Goal: Information Seeking & Learning: Learn about a topic

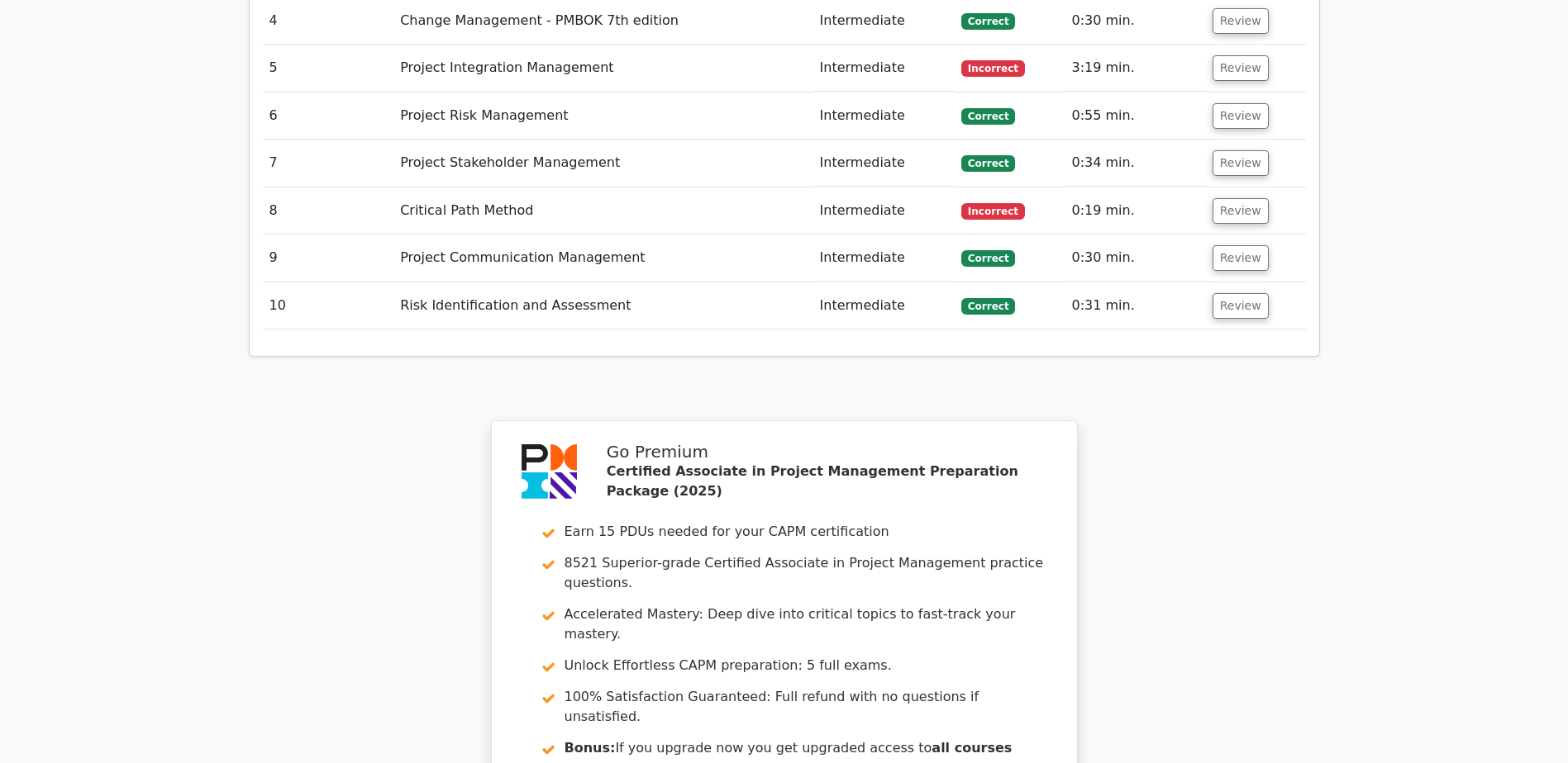
scroll to position [2726, 0]
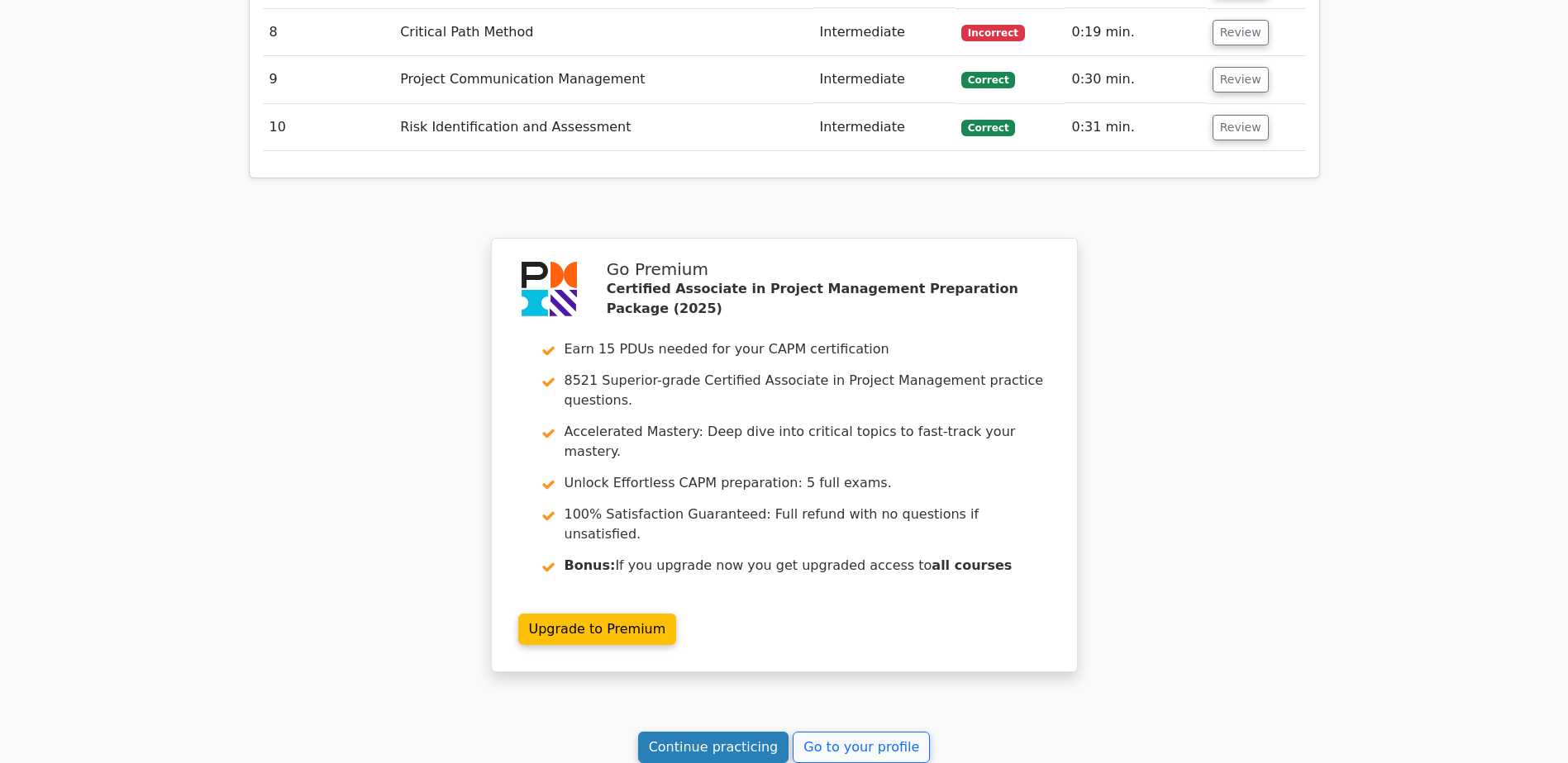
click at [741, 732] on link "Continue practicing" at bounding box center [713, 747] width 151 height 31
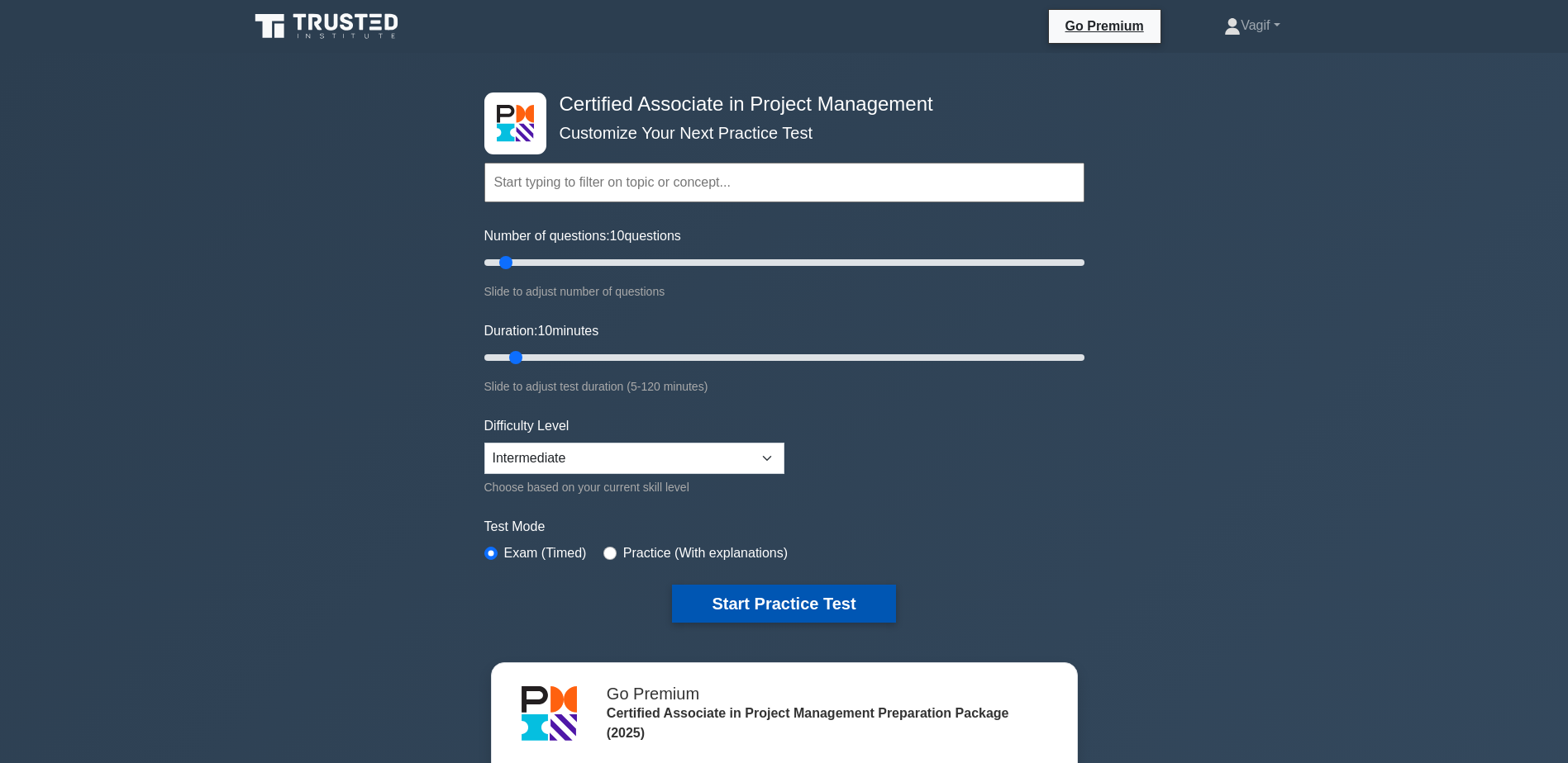
click at [758, 612] on button "Start Practice Test" at bounding box center [784, 603] width 223 height 38
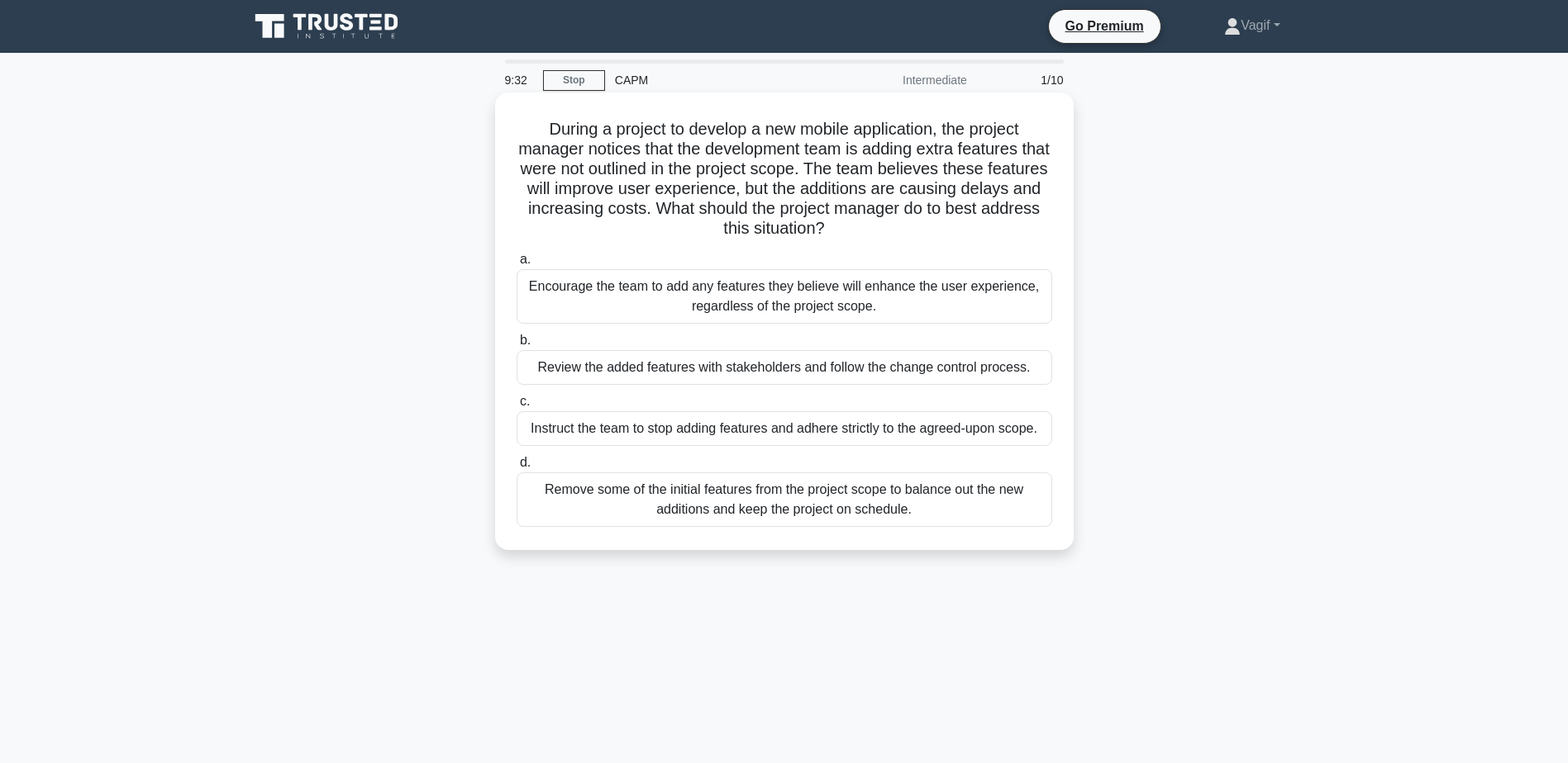
click at [829, 374] on div "Review the added features with stakeholders and follow the change control proce…" at bounding box center [784, 368] width 535 height 35
click at [517, 346] on input "b. Review the added features with stakeholders and follow the change control pr…" at bounding box center [517, 341] width 0 height 11
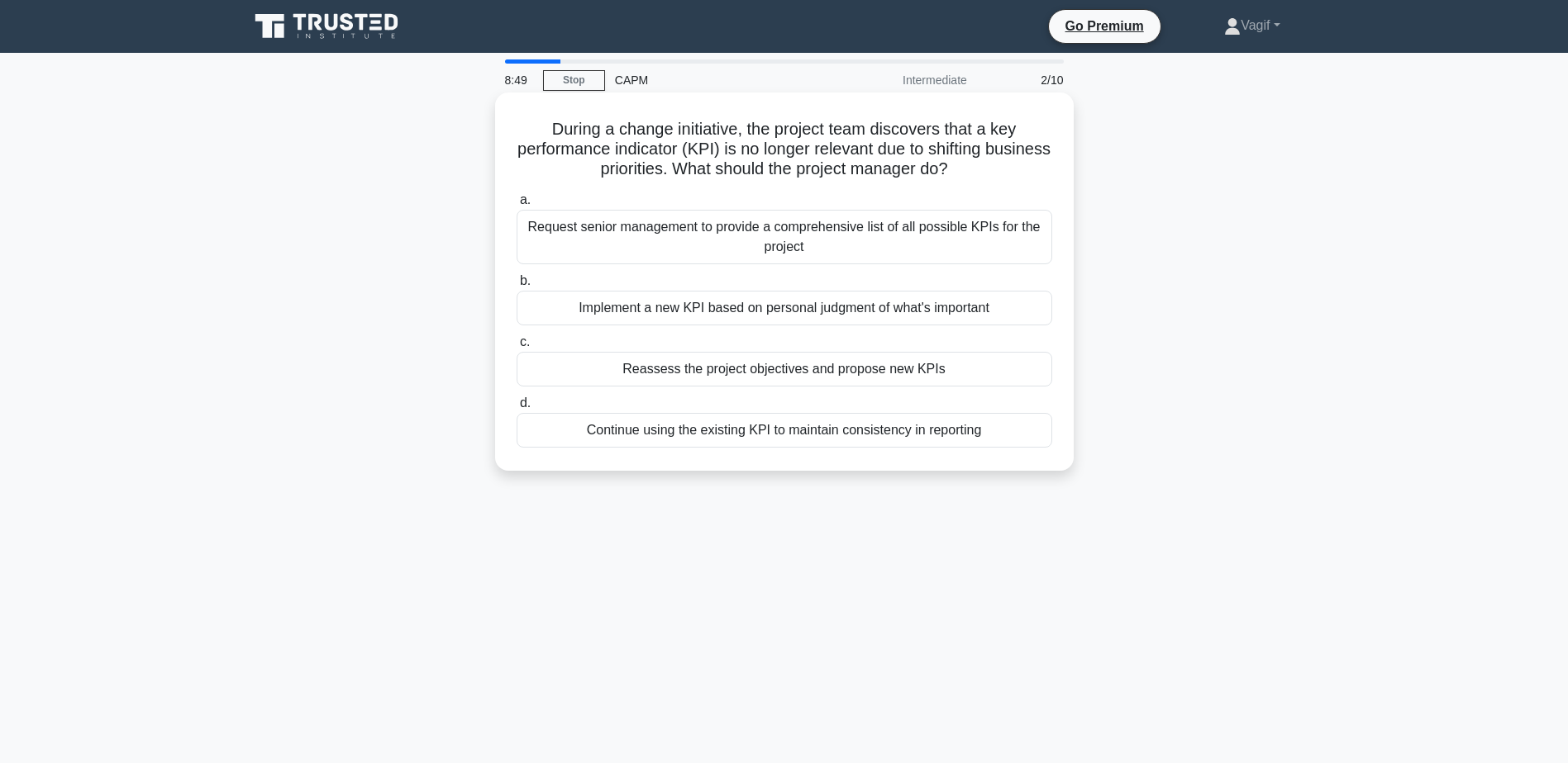
click at [712, 249] on div "Request senior management to provide a comprehensive list of all possible KPIs …" at bounding box center [784, 236] width 535 height 54
click at [517, 206] on input "a. Request senior management to provide a comprehensive list of all possible KP…" at bounding box center [517, 200] width 0 height 11
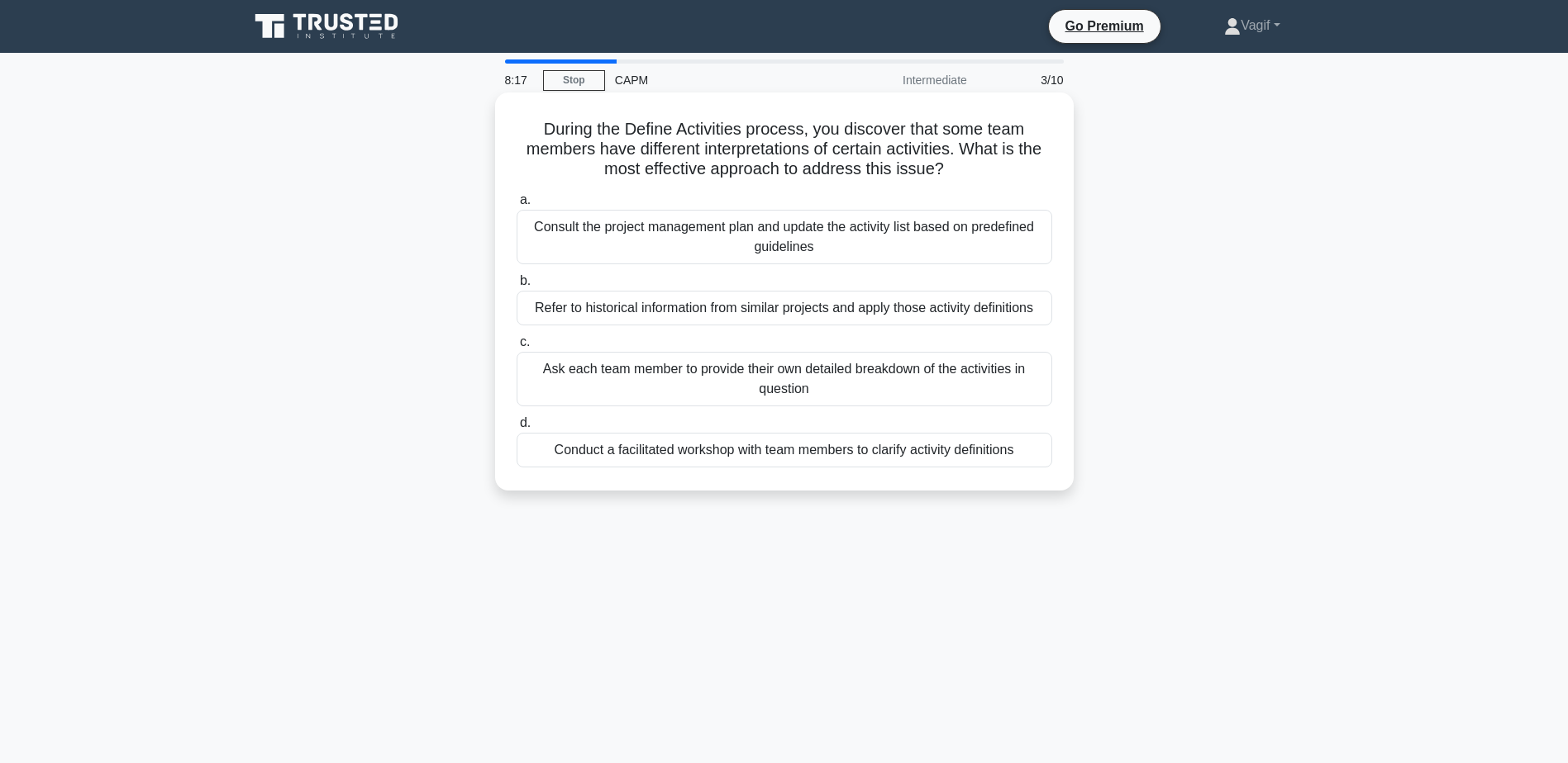
click at [751, 455] on div "Conduct a facilitated workshop with team members to clarify activity definitions" at bounding box center [784, 450] width 535 height 35
click at [517, 429] on input "d. Conduct a facilitated workshop with team members to clarify activity definit…" at bounding box center [517, 423] width 0 height 11
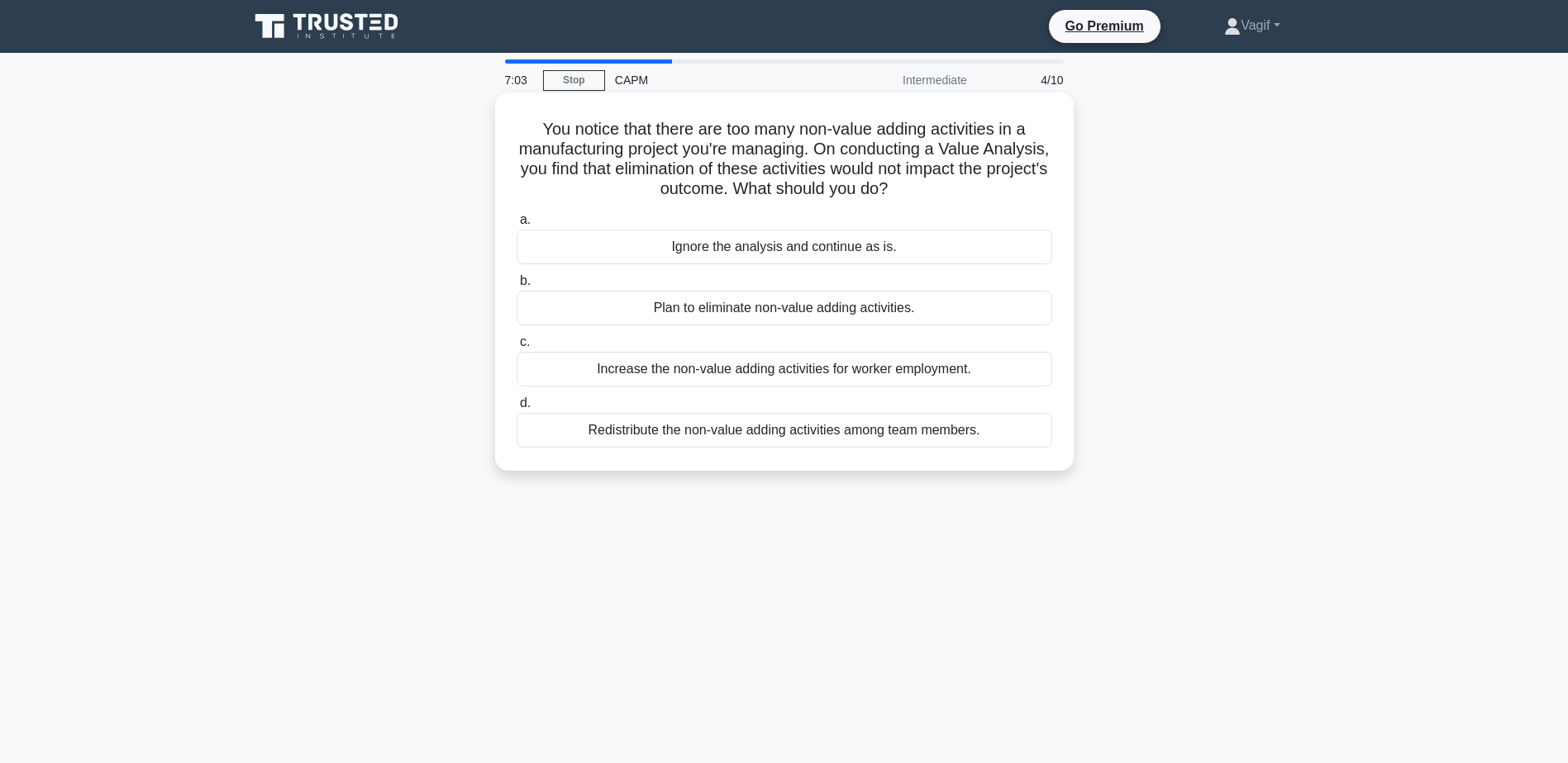
click at [745, 431] on div "Redistribute the non-value adding activities among team members." at bounding box center [784, 431] width 535 height 35
click at [517, 409] on input "d. Redistribute the non-value adding activities among team members." at bounding box center [517, 404] width 0 height 11
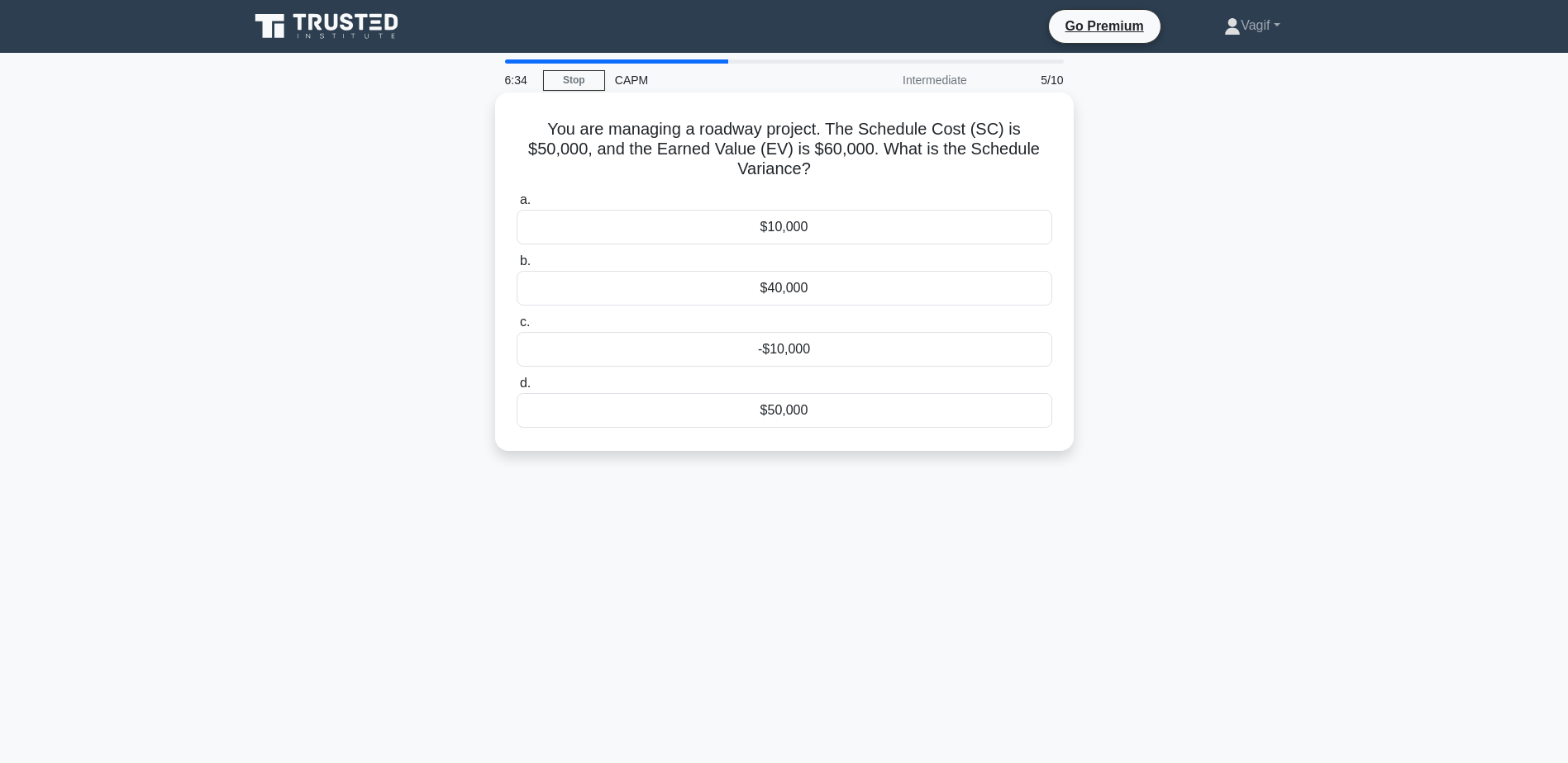
click at [837, 214] on div "$10,000" at bounding box center [784, 227] width 535 height 35
click at [517, 206] on input "a. $10,000" at bounding box center [517, 200] width 0 height 11
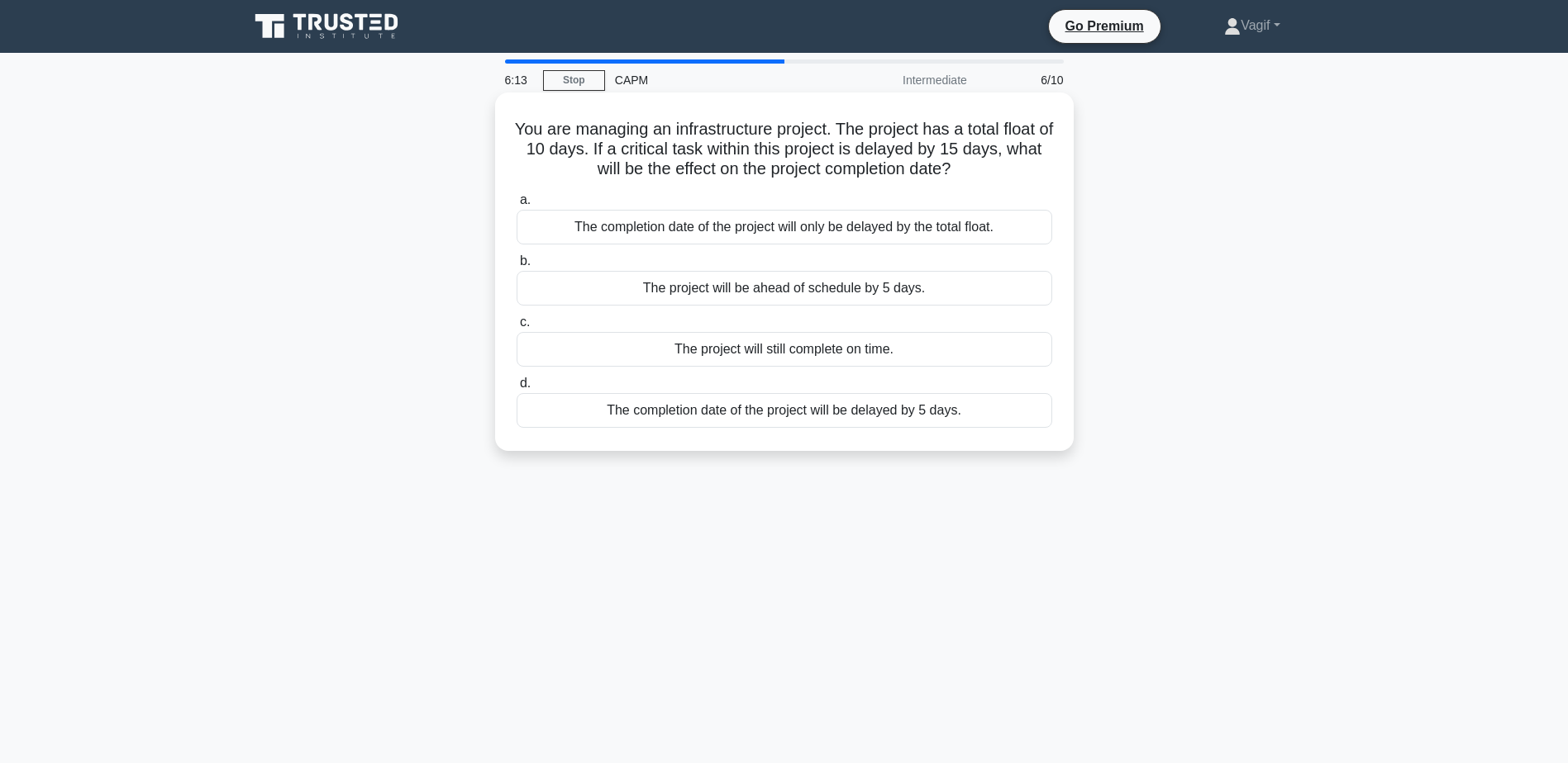
click at [830, 414] on div "The completion date of the project will be delayed by 5 days." at bounding box center [784, 411] width 535 height 35
click at [517, 389] on input "d. The completion date of the project will be delayed by 5 days." at bounding box center [517, 384] width 0 height 11
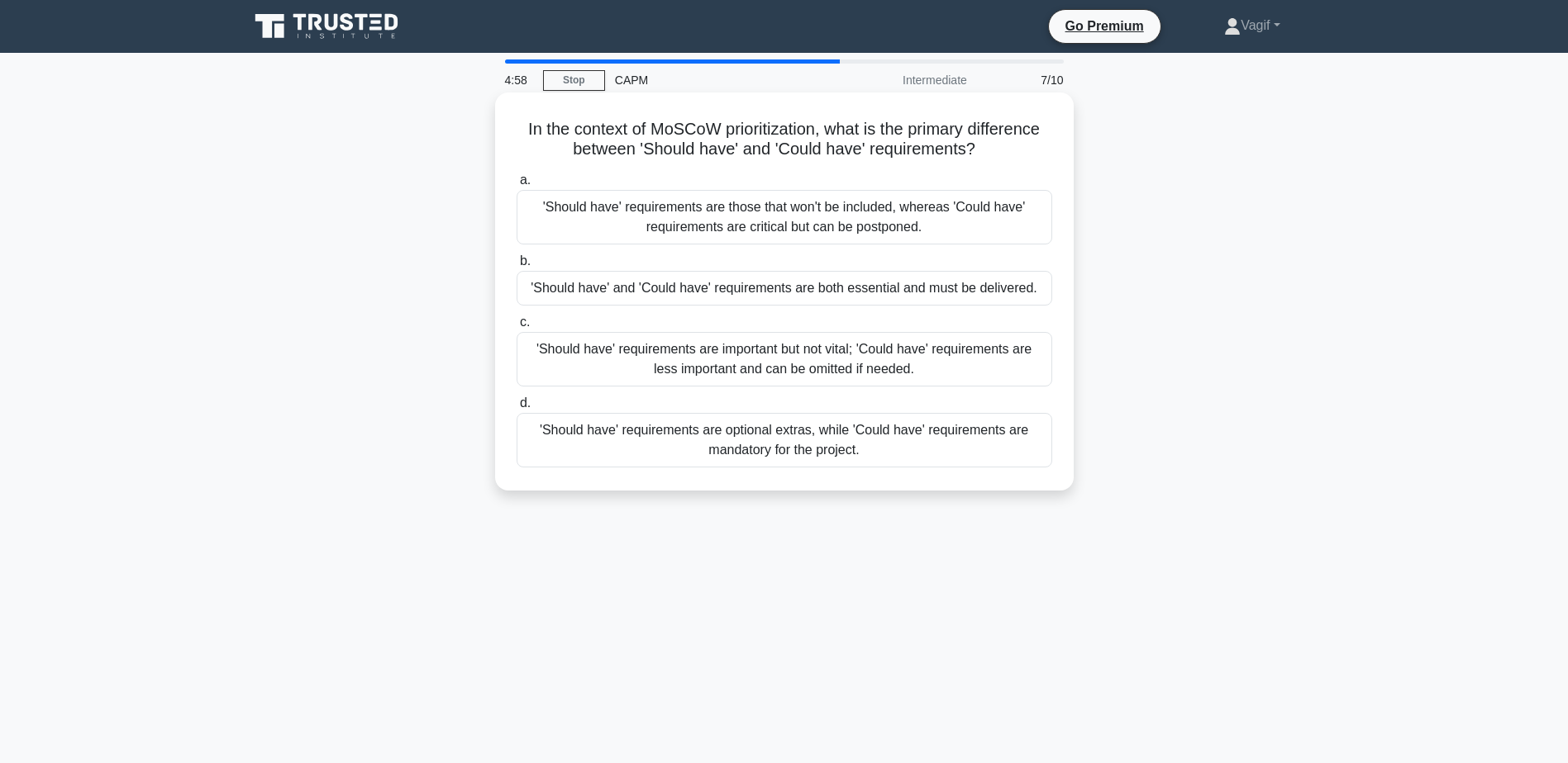
click at [773, 370] on div "'Should have' requirements are important but not vital; 'Could have' requiremen…" at bounding box center [784, 359] width 535 height 54
click at [517, 328] on input "c. 'Should have' requirements are important but not vital; 'Could have' require…" at bounding box center [517, 323] width 0 height 11
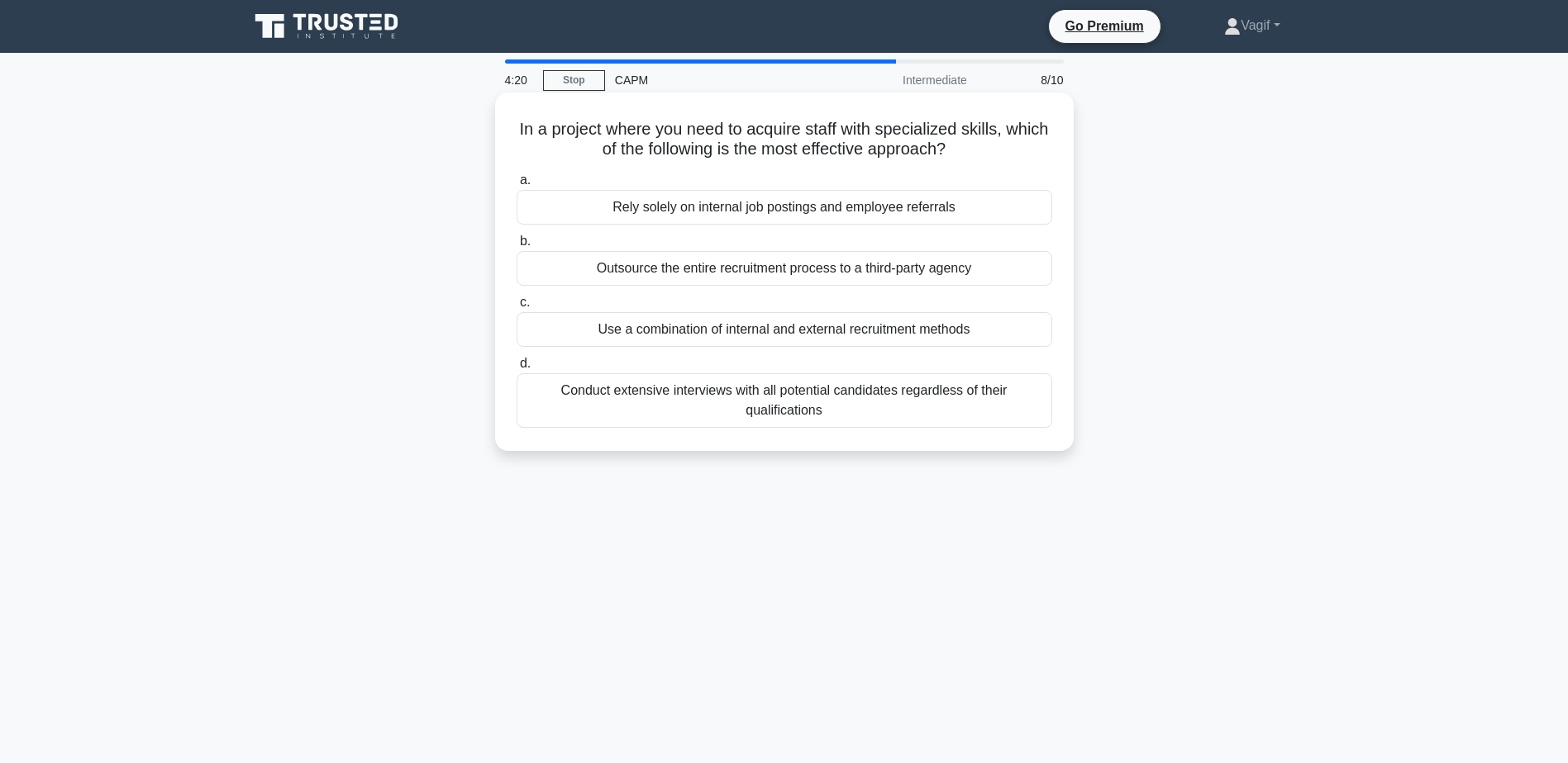
click at [683, 272] on div "Outsource the entire recruitment process to a third-party agency" at bounding box center [784, 268] width 535 height 35
click at [517, 247] on input "b. Outsource the entire recruitment process to a third-party agency" at bounding box center [517, 242] width 0 height 11
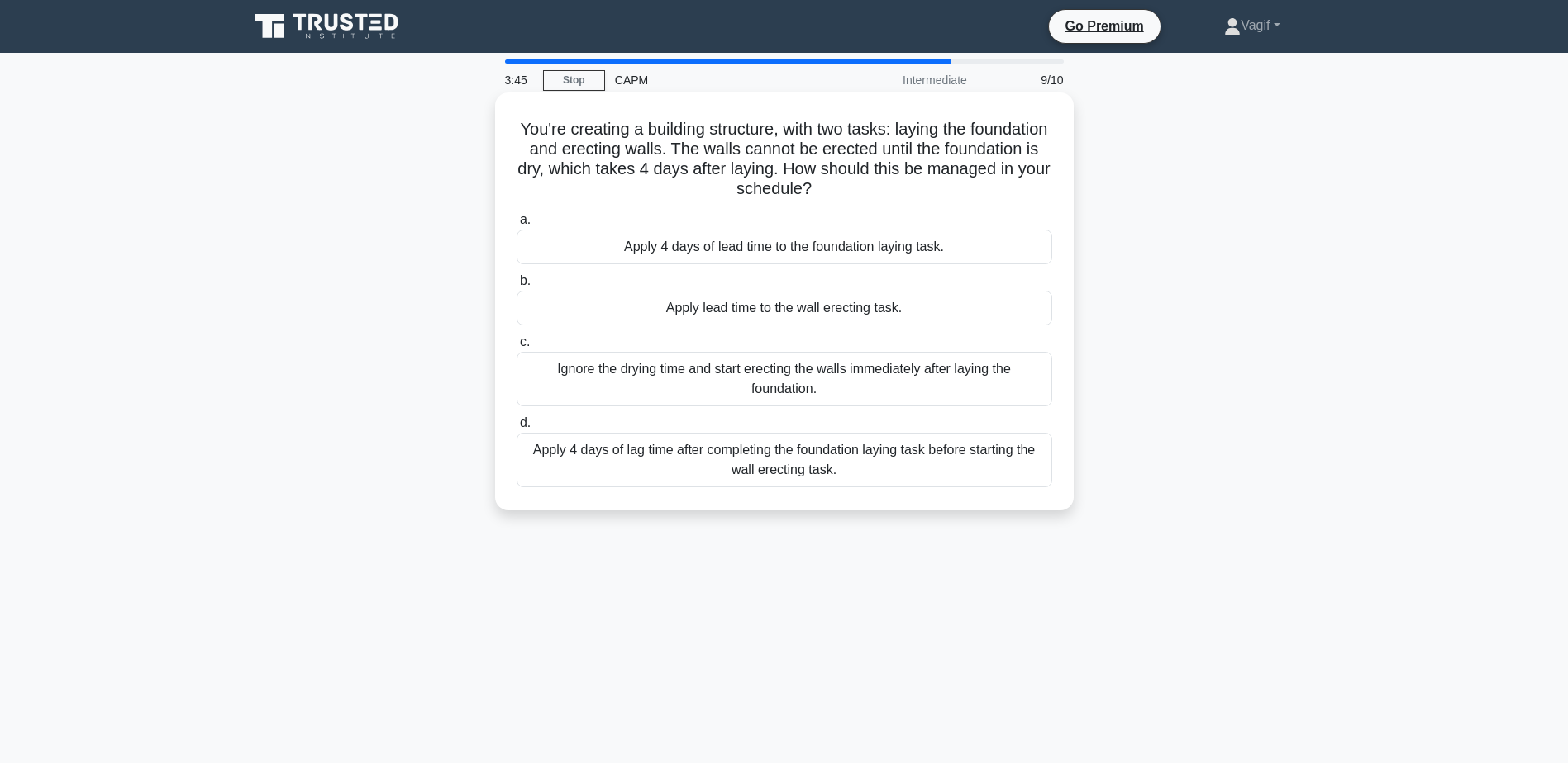
click at [616, 467] on div "Apply 4 days of lag time after completing the foundation laying task before sta…" at bounding box center [784, 459] width 535 height 54
click at [517, 429] on input "d. Apply 4 days of lag time after completing the foundation laying task before …" at bounding box center [517, 423] width 0 height 11
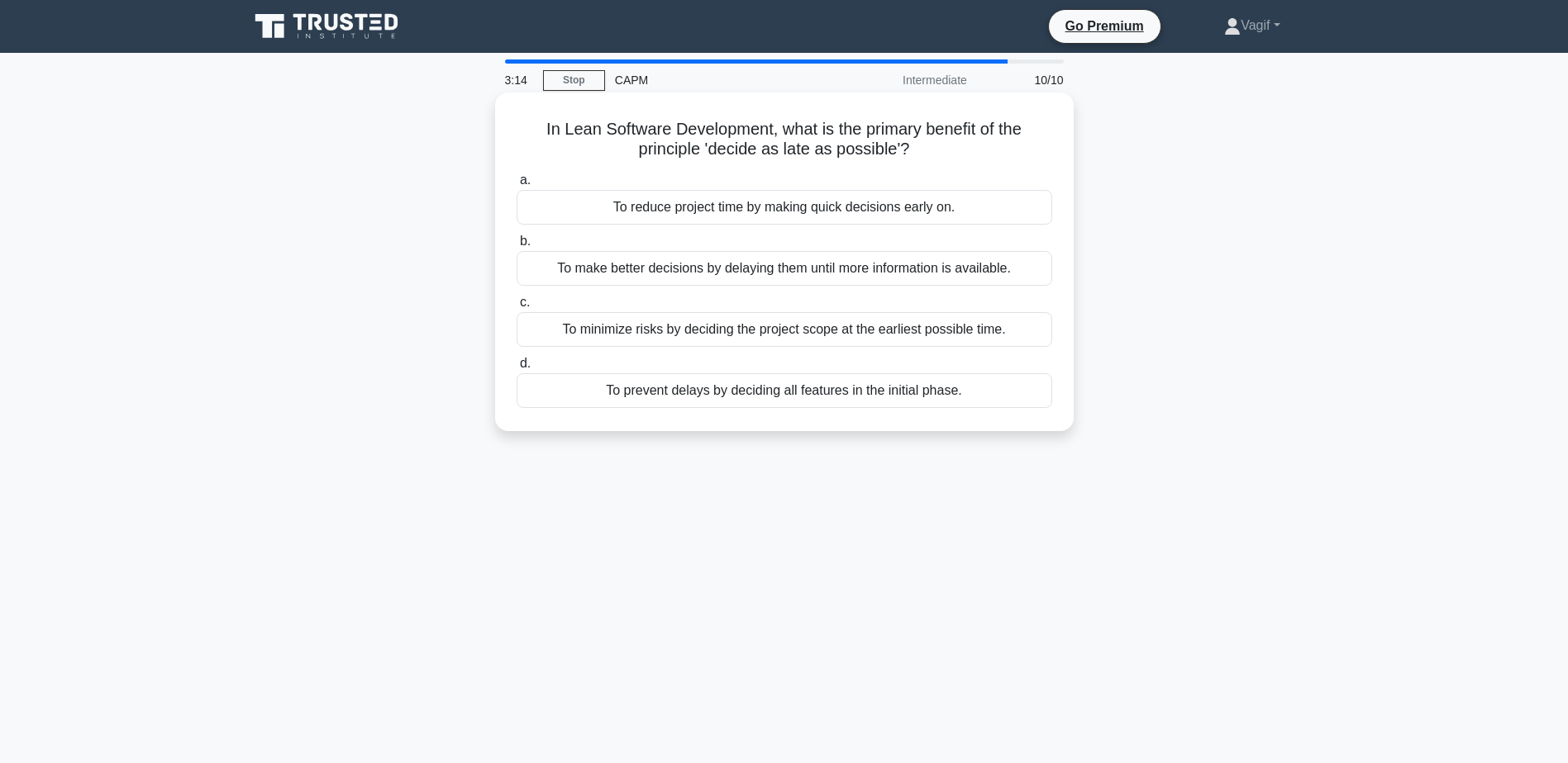
click at [665, 271] on div "To make better decisions by delaying them until more information is available." at bounding box center [784, 268] width 535 height 35
click at [517, 247] on input "b. To make better decisions by delaying them until more information is availabl…" at bounding box center [517, 242] width 0 height 11
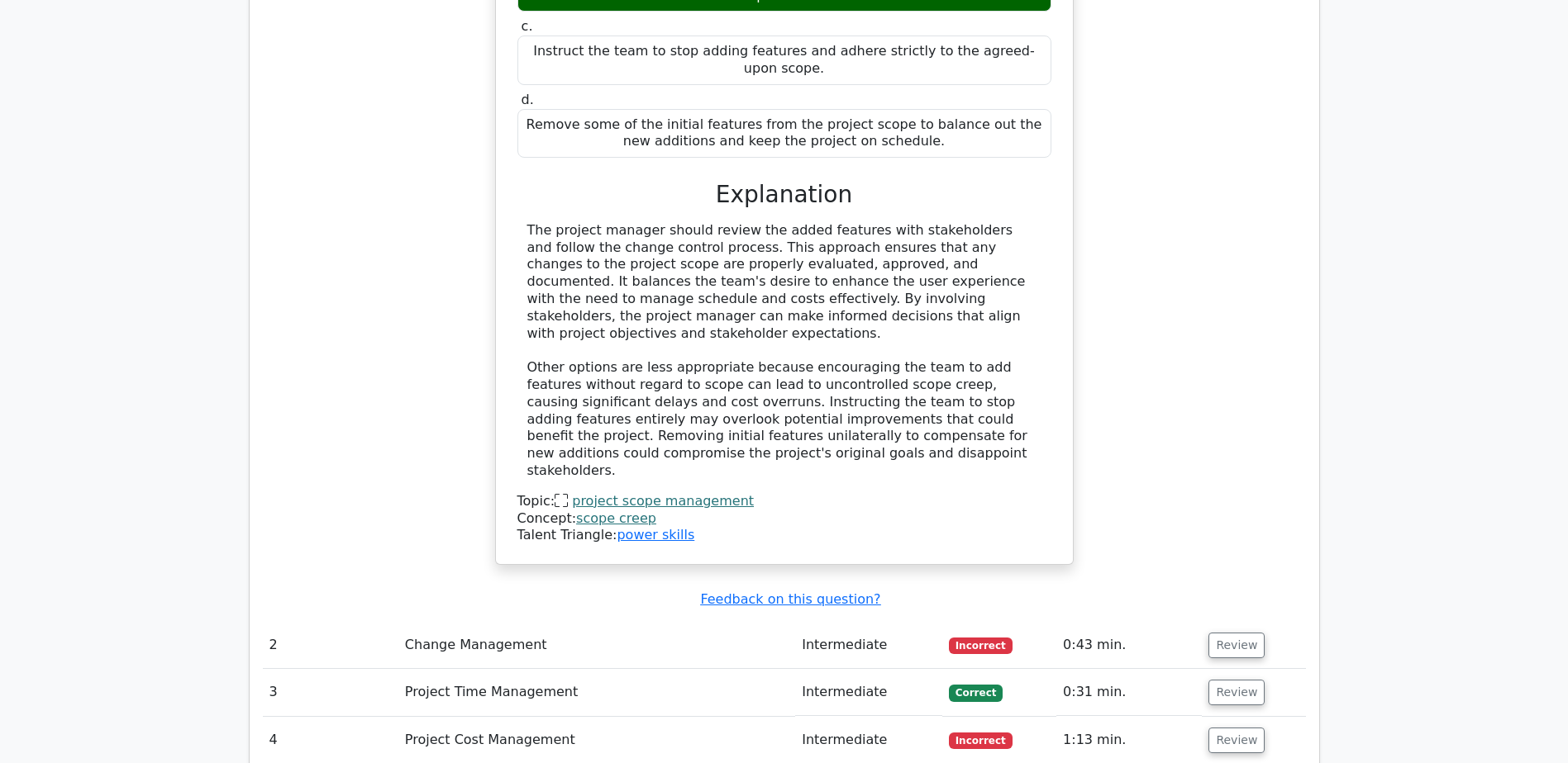
scroll to position [1901, 0]
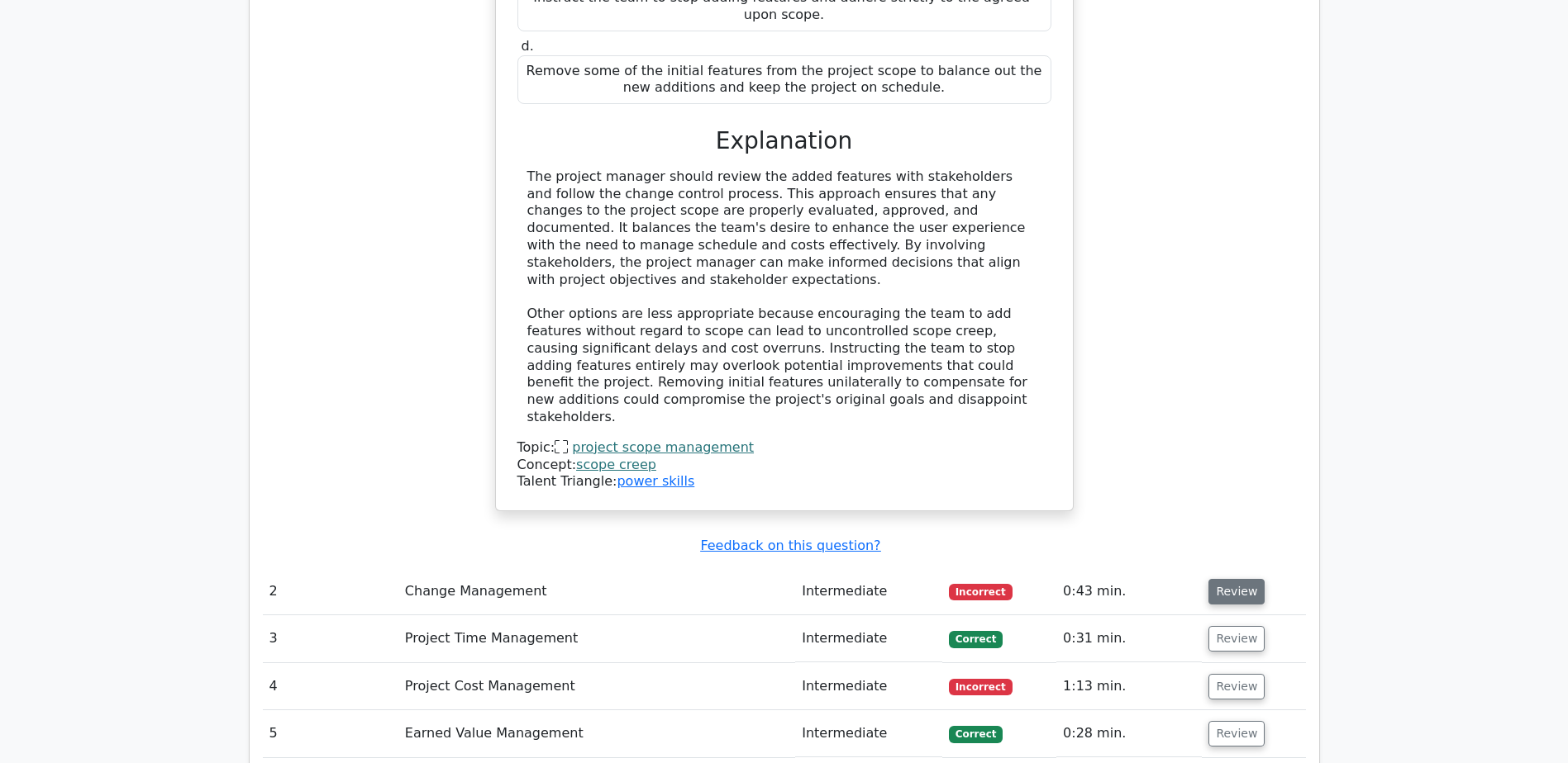
click at [1238, 579] on button "Review" at bounding box center [1236, 592] width 56 height 26
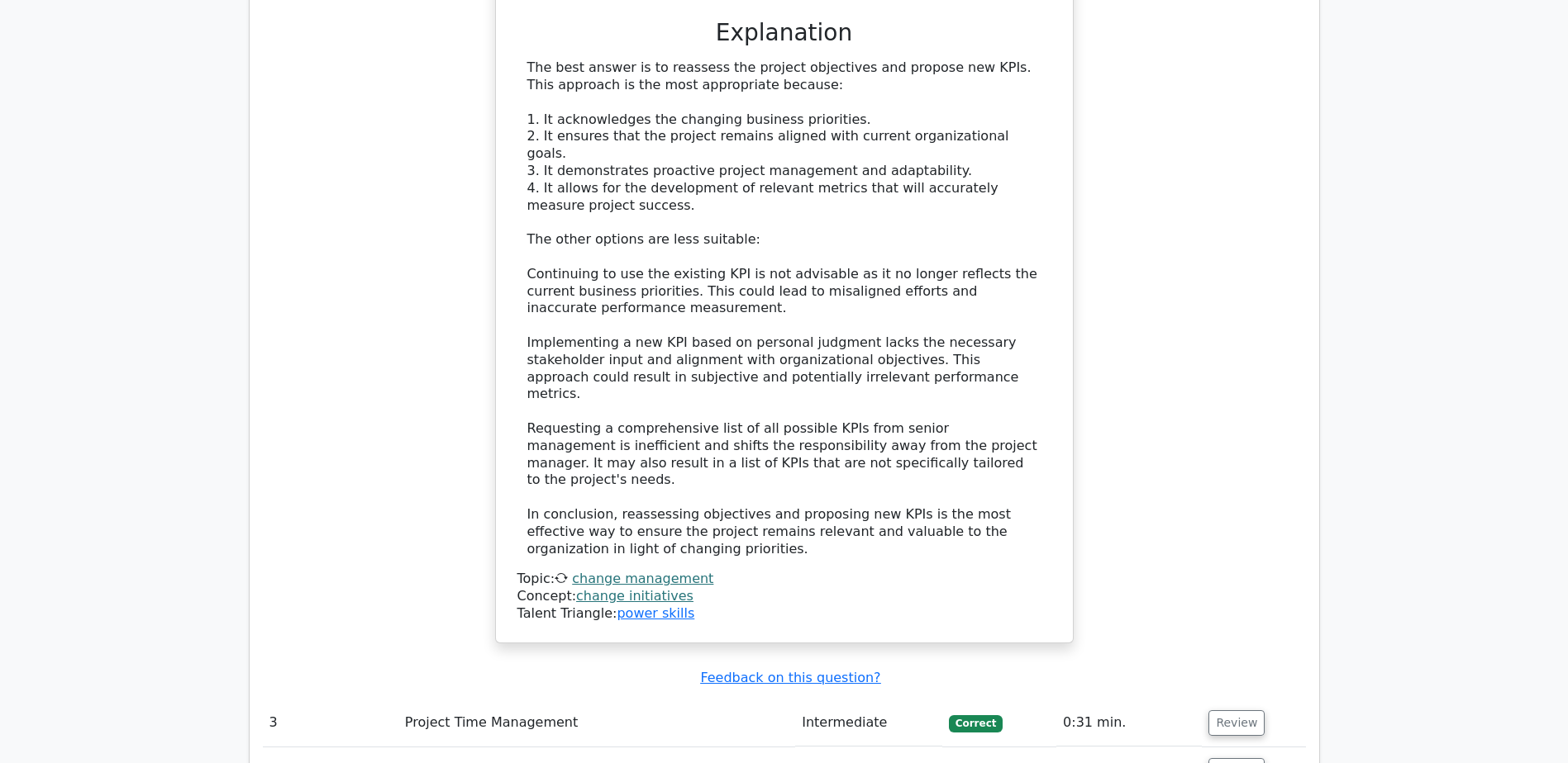
scroll to position [2975, 0]
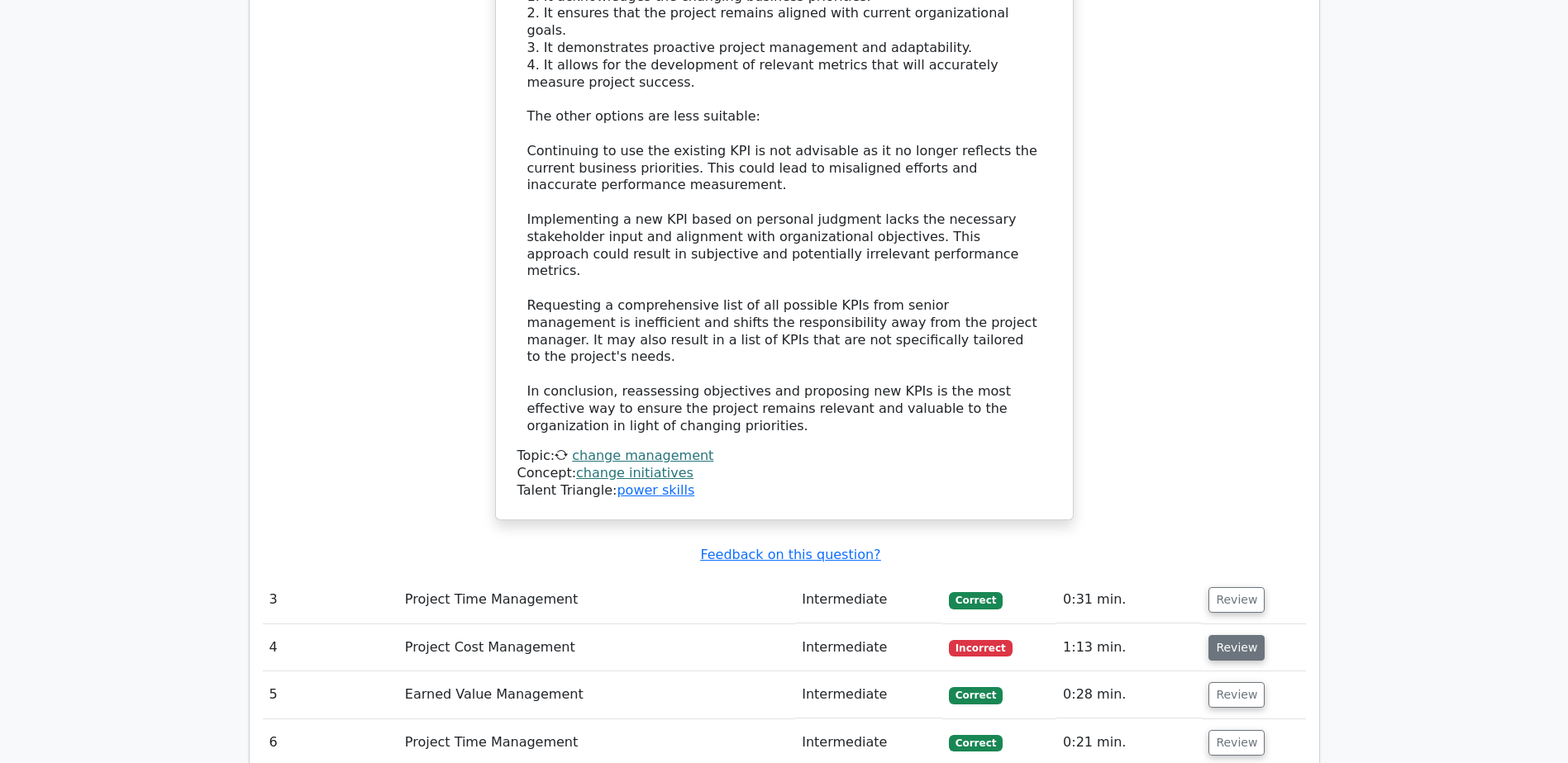
click at [1222, 636] on button "Review" at bounding box center [1236, 649] width 56 height 26
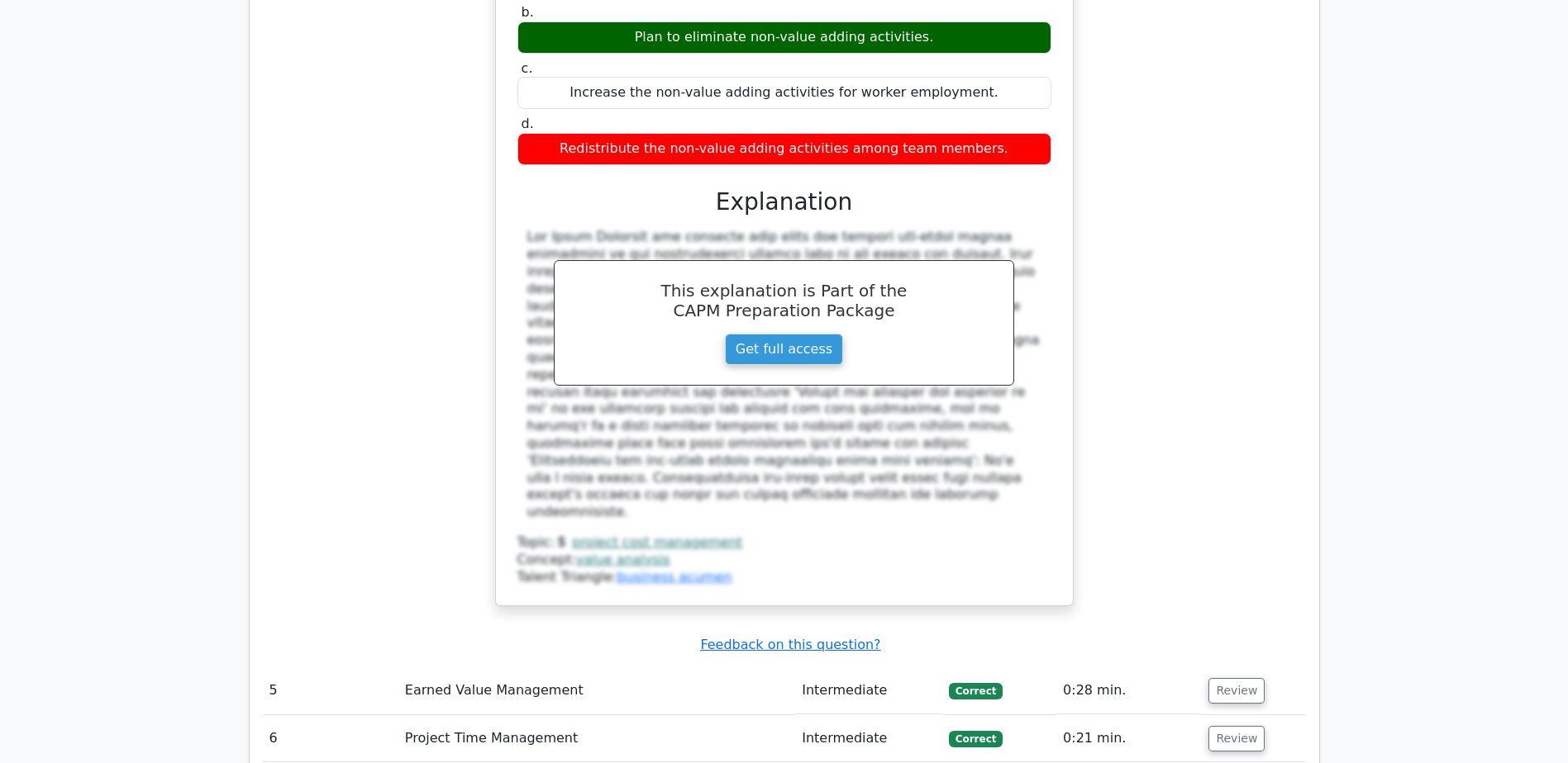
scroll to position [3965, 0]
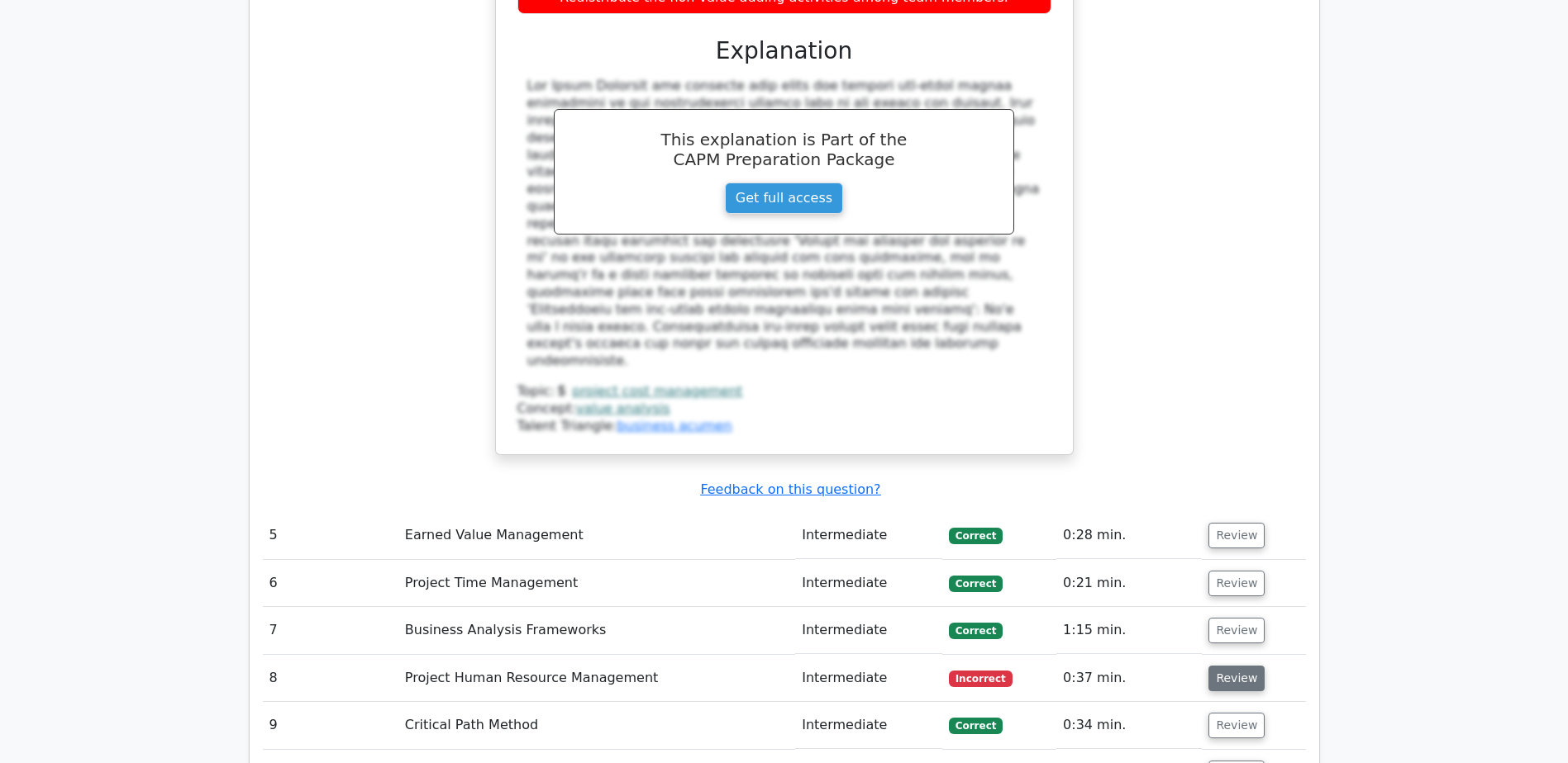
click at [1229, 666] on button "Review" at bounding box center [1236, 679] width 56 height 26
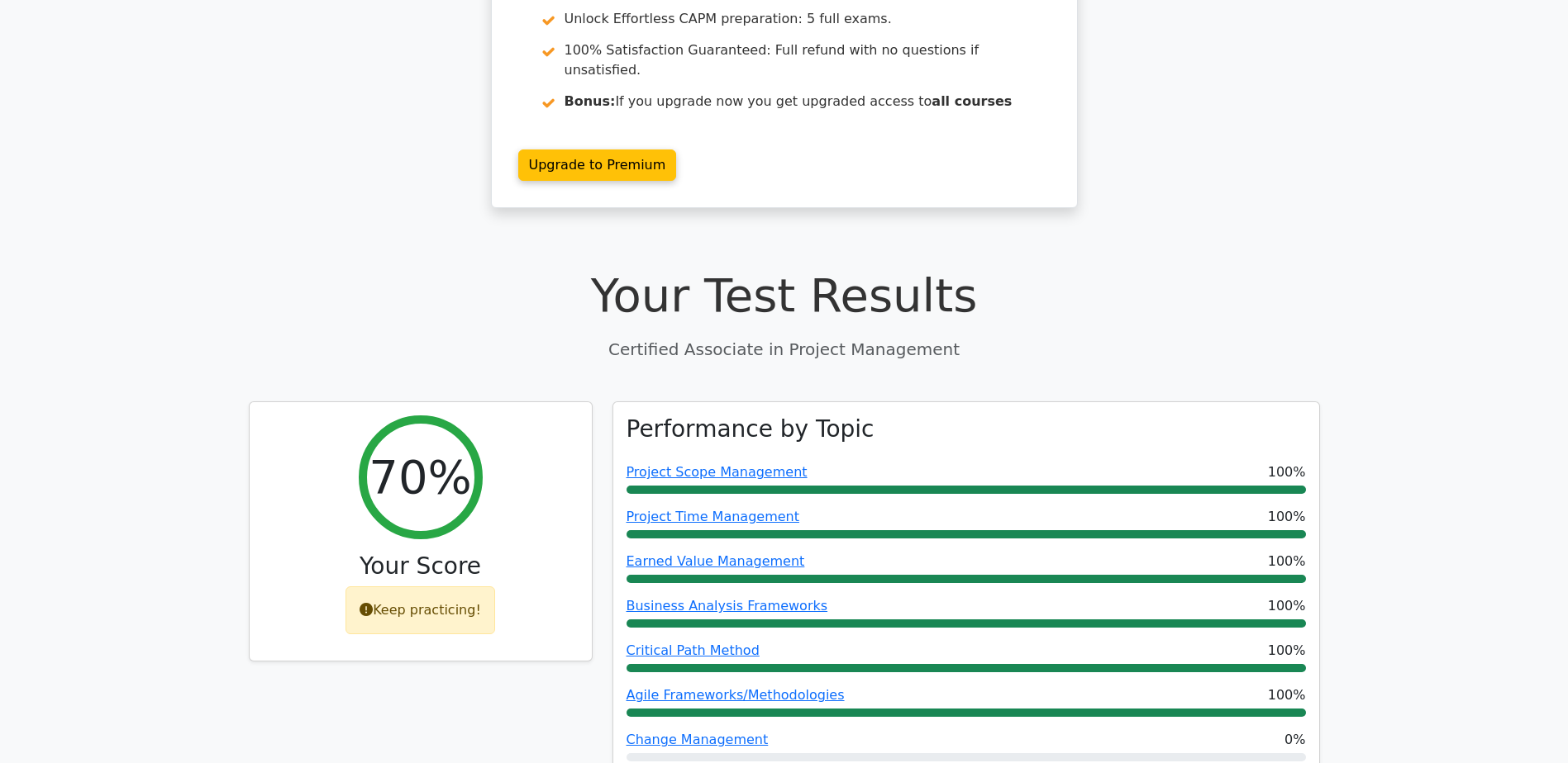
scroll to position [0, 0]
